Goal: Information Seeking & Learning: Learn about a topic

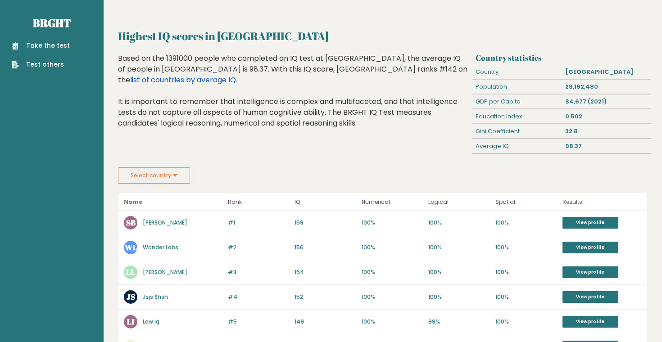
click at [236, 75] on link "list of countries by average IQ" at bounding box center [183, 80] width 106 height 10
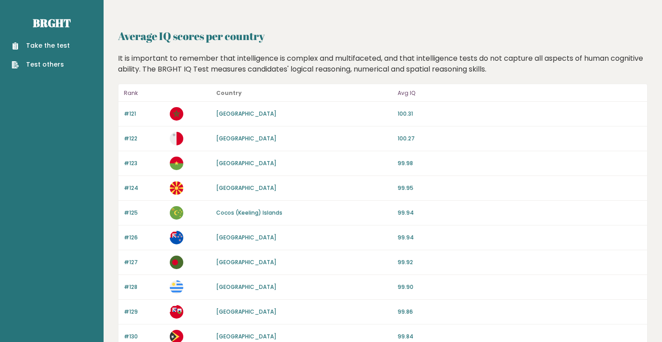
click at [130, 96] on p "Rank" at bounding box center [144, 93] width 41 height 11
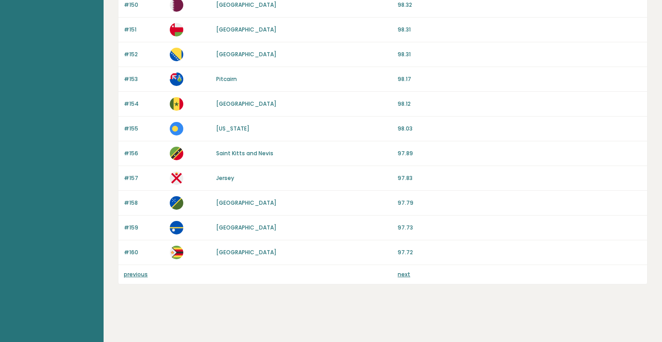
scroll to position [828, 0]
click at [135, 273] on link "previous" at bounding box center [136, 275] width 24 height 8
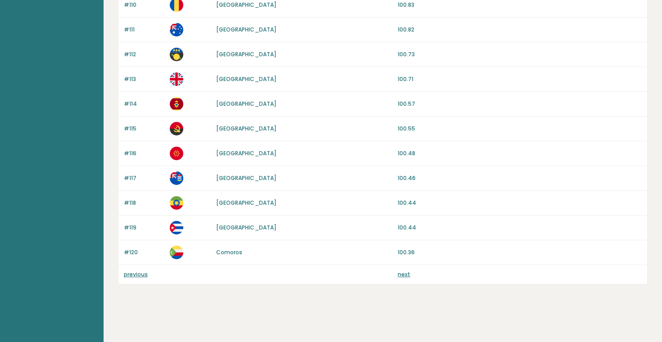
scroll to position [828, 0]
click at [138, 276] on link "previous" at bounding box center [136, 275] width 24 height 8
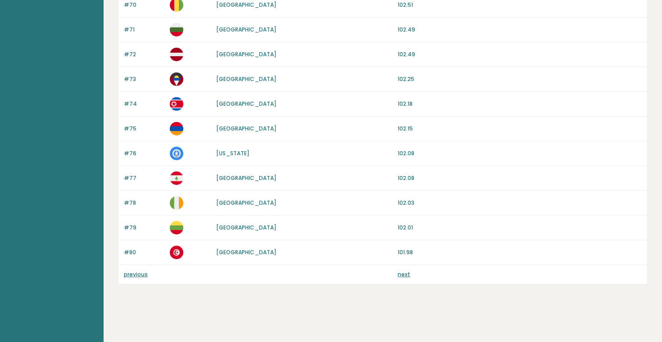
scroll to position [828, 0]
click at [133, 276] on link "previous" at bounding box center [136, 275] width 24 height 8
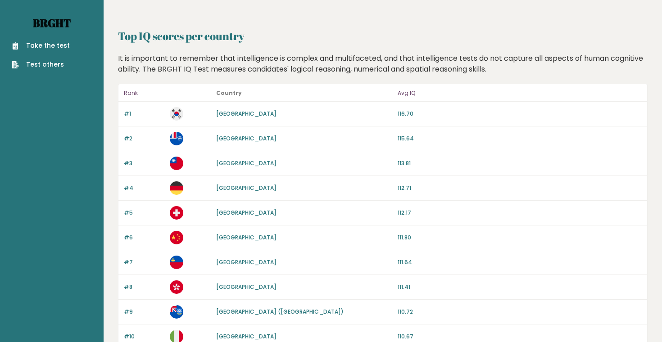
click at [41, 22] on link "Brght" at bounding box center [52, 23] width 38 height 14
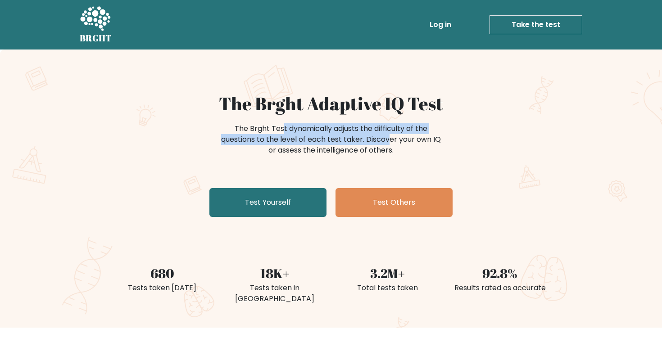
drag, startPoint x: 242, startPoint y: 125, endPoint x: 351, endPoint y: 139, distance: 109.5
click at [351, 139] on div "The Brght Test dynamically adjusts the difficulty of the questions to the level…" at bounding box center [331, 139] width 225 height 32
drag, startPoint x: 243, startPoint y: 125, endPoint x: 296, endPoint y: 154, distance: 59.5
click at [296, 154] on div "The Brght Test dynamically adjusts the difficulty of the questions to the level…" at bounding box center [331, 139] width 225 height 32
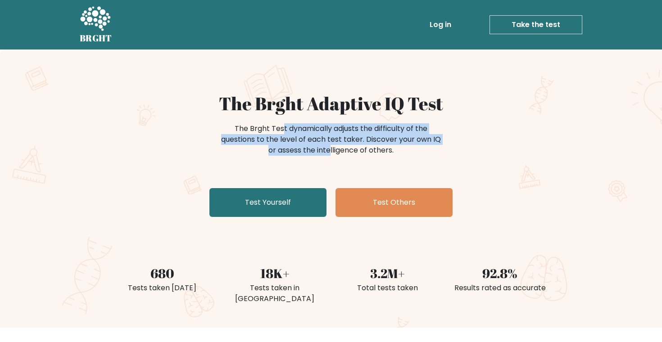
click at [296, 154] on div "The Brght Test dynamically adjusts the difficulty of the questions to the level…" at bounding box center [331, 139] width 225 height 32
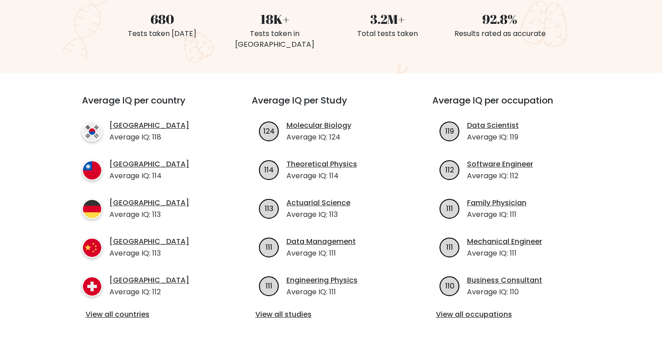
scroll to position [332, 0]
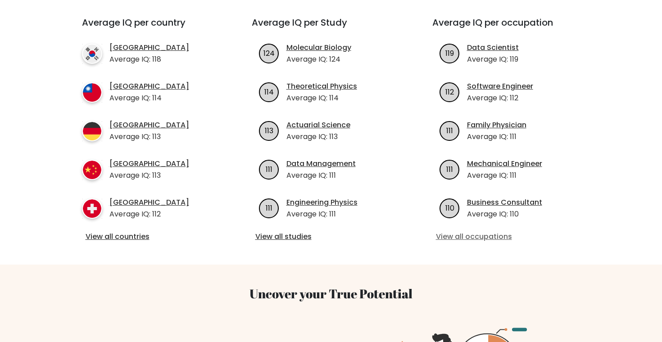
click at [461, 232] on link "View all occupations" at bounding box center [512, 237] width 152 height 11
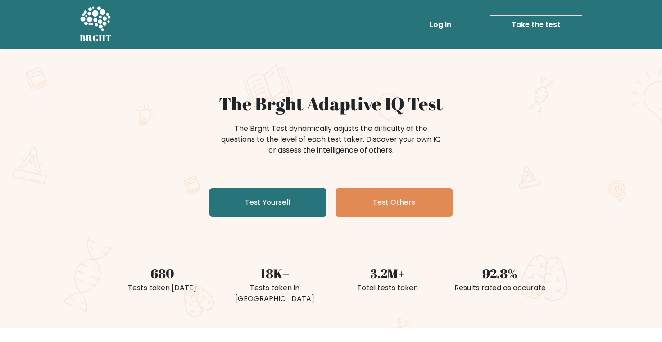
scroll to position [0, 0]
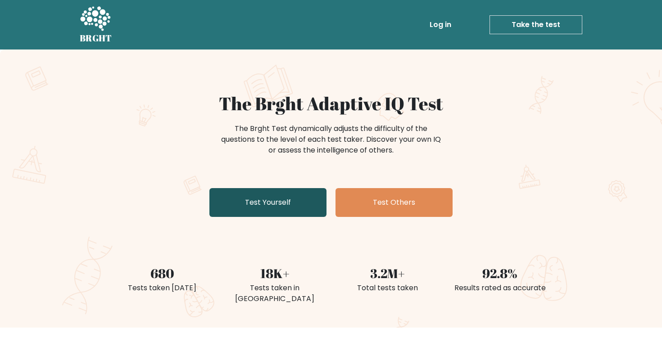
click at [284, 202] on link "Test Yourself" at bounding box center [267, 202] width 117 height 29
